Goal: Navigation & Orientation: Go to known website

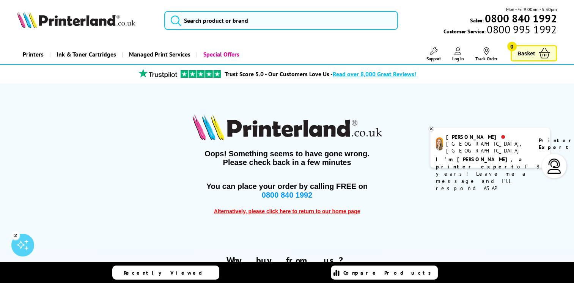
click at [73, 28] on picture at bounding box center [76, 26] width 118 height 8
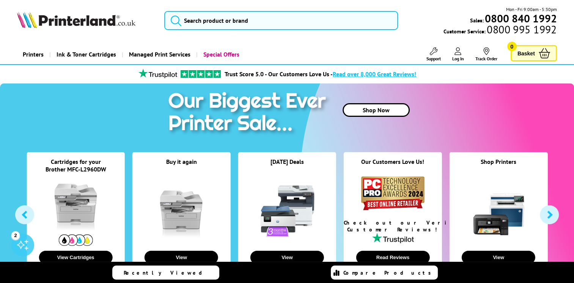
click at [67, 23] on img at bounding box center [76, 19] width 118 height 17
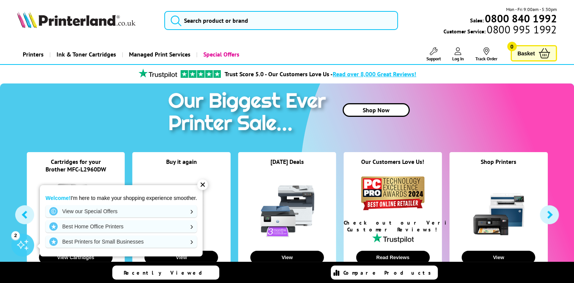
click at [60, 22] on img at bounding box center [76, 19] width 118 height 17
